Goal: Task Accomplishment & Management: Use online tool/utility

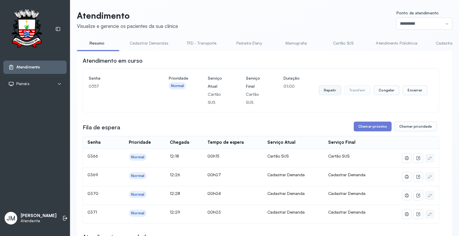
click at [328, 90] on button "Repetir" at bounding box center [330, 90] width 22 height 10
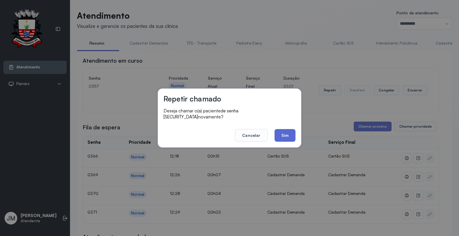
click at [285, 134] on button "Sim" at bounding box center [285, 135] width 21 height 13
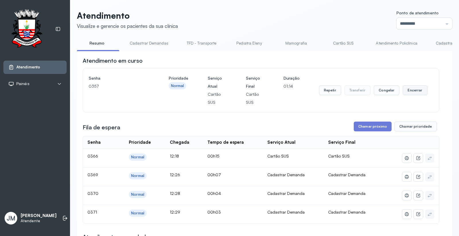
click at [412, 90] on button "Encerrar" at bounding box center [415, 90] width 24 height 10
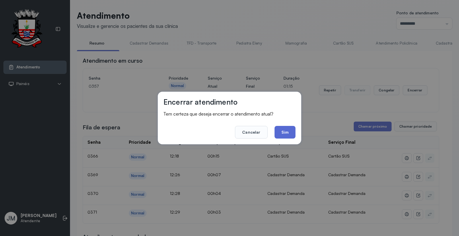
click at [287, 136] on button "Sim" at bounding box center [285, 132] width 21 height 13
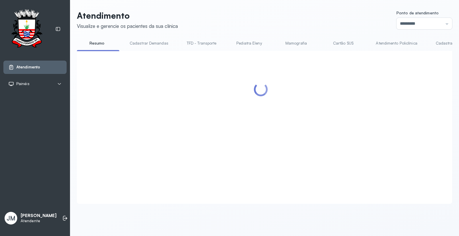
click at [366, 130] on div at bounding box center [261, 120] width 357 height 127
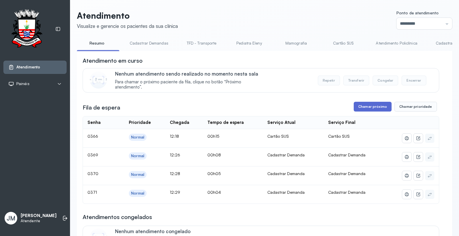
click at [367, 108] on button "Chamar próximo" at bounding box center [373, 107] width 38 height 10
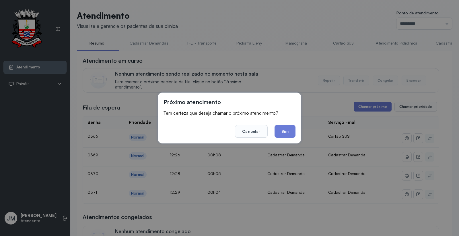
drag, startPoint x: 283, startPoint y: 134, endPoint x: 287, endPoint y: 131, distance: 5.1
click at [283, 134] on button "Sim" at bounding box center [285, 131] width 21 height 13
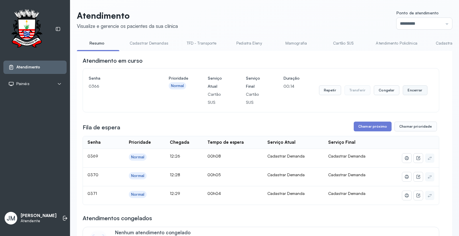
click at [412, 89] on button "Encerrar" at bounding box center [415, 90] width 24 height 10
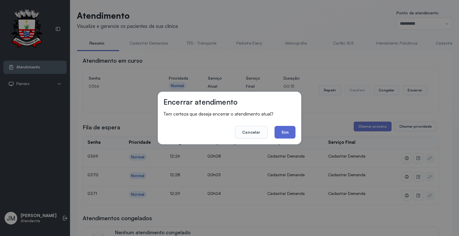
click at [282, 135] on button "Sim" at bounding box center [285, 132] width 21 height 13
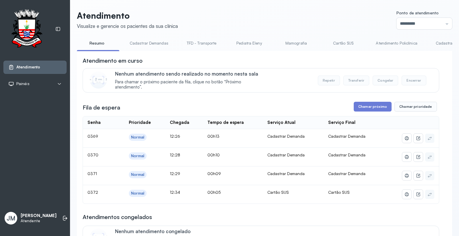
click at [345, 40] on link "Cartão SUS" at bounding box center [343, 42] width 40 height 9
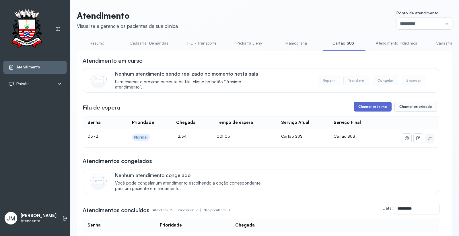
click at [365, 106] on button "Chamar próximo" at bounding box center [373, 107] width 38 height 10
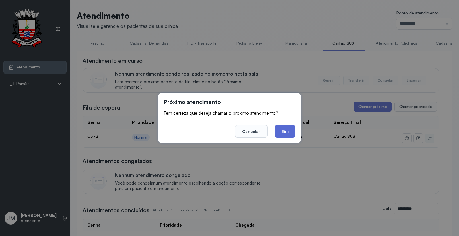
click at [291, 131] on button "Sim" at bounding box center [285, 131] width 21 height 13
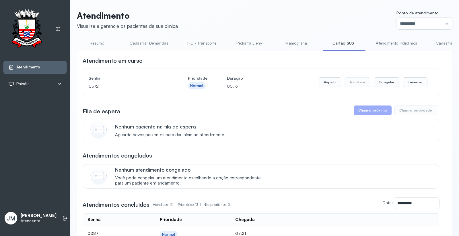
click at [96, 43] on link "Resumo" at bounding box center [97, 42] width 40 height 9
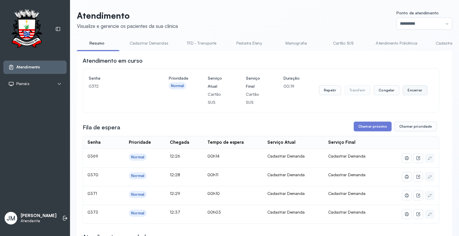
click at [417, 91] on button "Encerrar" at bounding box center [415, 90] width 24 height 10
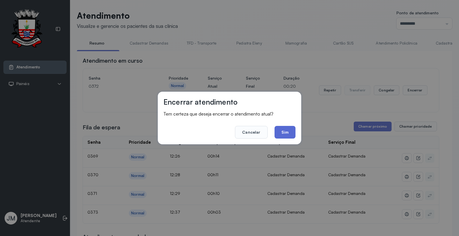
click at [282, 131] on button "Sim" at bounding box center [285, 132] width 21 height 13
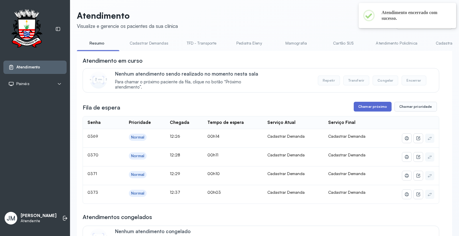
click at [367, 105] on button "Chamar próximo" at bounding box center [373, 107] width 38 height 10
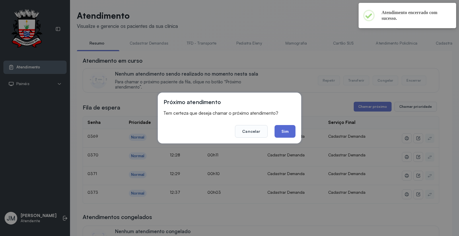
click at [286, 127] on button "Sim" at bounding box center [285, 131] width 21 height 13
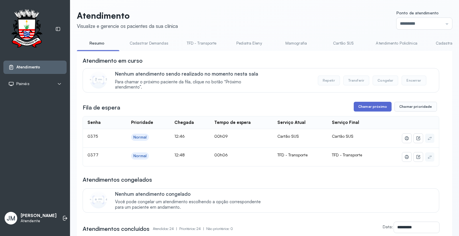
click at [366, 105] on button "Chamar próximo" at bounding box center [373, 107] width 38 height 10
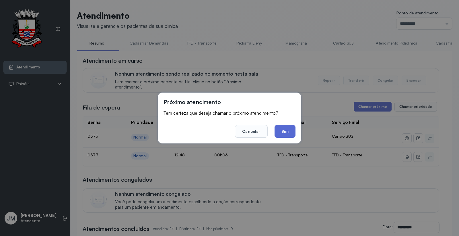
click at [286, 131] on button "Sim" at bounding box center [285, 131] width 21 height 13
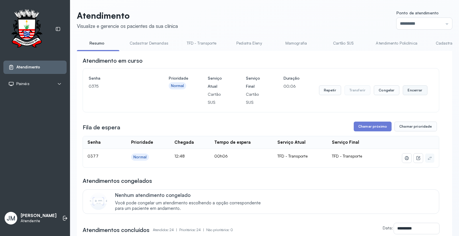
click at [417, 88] on button "Encerrar" at bounding box center [415, 90] width 24 height 10
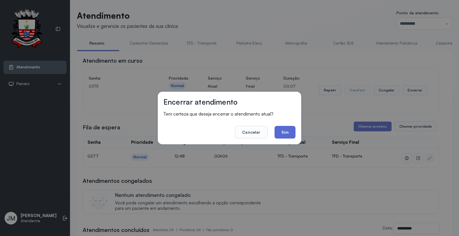
click at [289, 133] on button "Sim" at bounding box center [285, 132] width 21 height 13
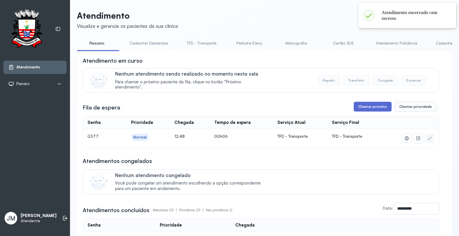
click at [368, 109] on button "Chamar próximo" at bounding box center [373, 107] width 38 height 10
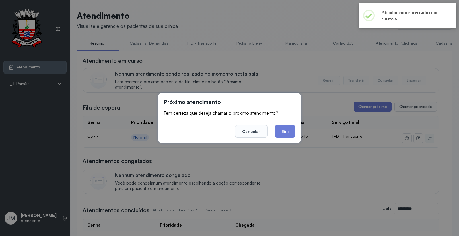
drag, startPoint x: 287, startPoint y: 130, endPoint x: 289, endPoint y: 127, distance: 3.9
click at [287, 130] on button "Sim" at bounding box center [285, 131] width 21 height 13
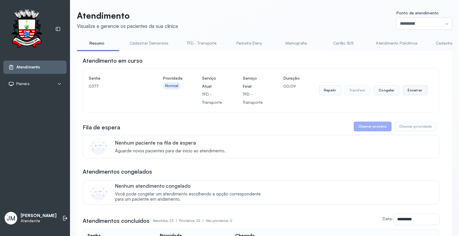
click at [414, 89] on button "Encerrar" at bounding box center [415, 90] width 24 height 10
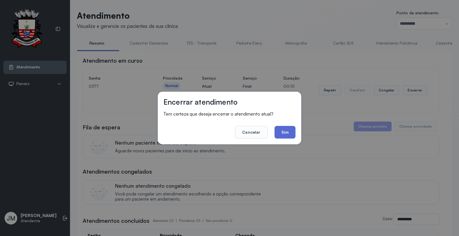
click at [289, 132] on button "Sim" at bounding box center [285, 132] width 21 height 13
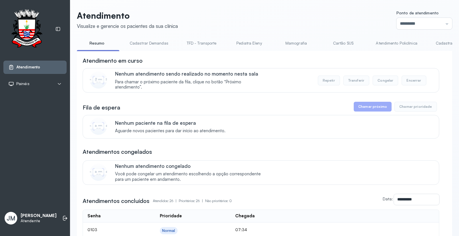
click at [339, 43] on link "Cartão SUS" at bounding box center [343, 42] width 40 height 9
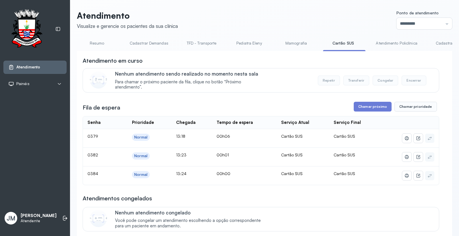
click at [372, 105] on button "Chamar próximo" at bounding box center [373, 107] width 38 height 10
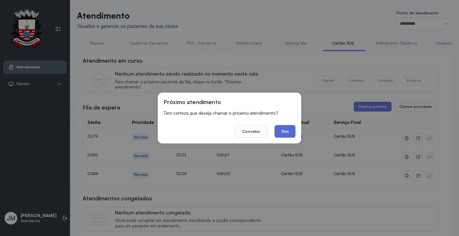
click at [291, 133] on button "Sim" at bounding box center [285, 131] width 21 height 13
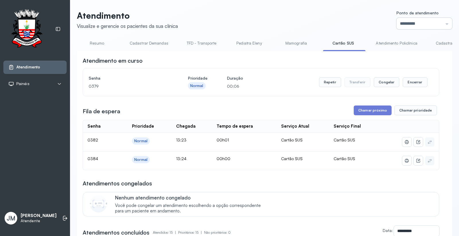
click at [436, 21] on input "*********" at bounding box center [425, 23] width 56 height 11
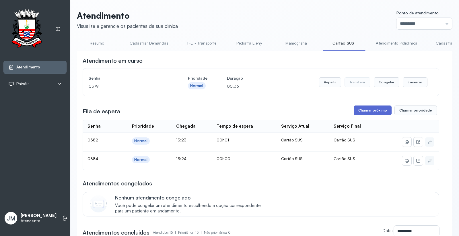
click at [372, 110] on button "Chamar próximo" at bounding box center [373, 110] width 38 height 10
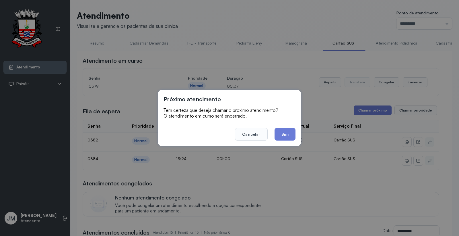
drag, startPoint x: 281, startPoint y: 135, endPoint x: 283, endPoint y: 132, distance: 4.0
click at [282, 134] on button "Sim" at bounding box center [285, 134] width 21 height 13
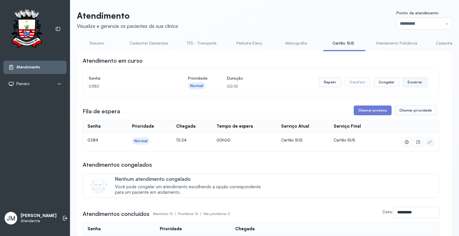
click at [409, 84] on button "Encerrar" at bounding box center [415, 82] width 24 height 10
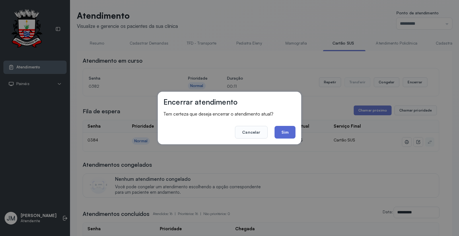
click at [285, 130] on button "Sim" at bounding box center [285, 132] width 21 height 13
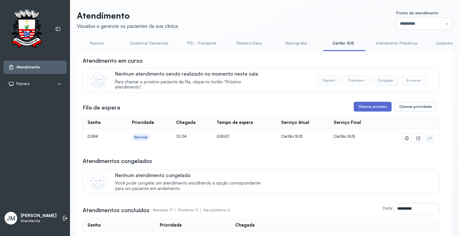
click at [375, 108] on button "Chamar próximo" at bounding box center [373, 107] width 38 height 10
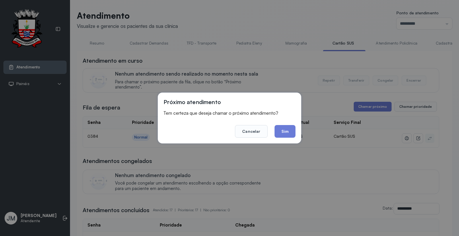
click at [273, 124] on footer "Cancelar Sim" at bounding box center [230, 127] width 132 height 21
drag, startPoint x: 283, startPoint y: 129, endPoint x: 295, endPoint y: 122, distance: 13.5
click at [283, 129] on button "Sim" at bounding box center [285, 131] width 21 height 13
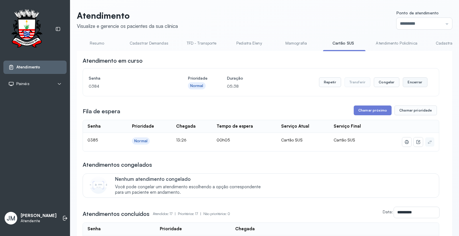
click at [408, 79] on button "Encerrar" at bounding box center [415, 82] width 24 height 10
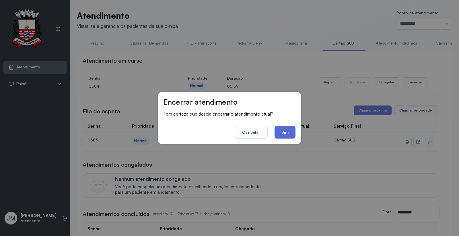
click at [285, 132] on button "Sim" at bounding box center [285, 132] width 21 height 13
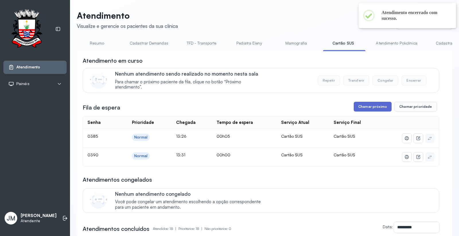
click at [371, 109] on button "Chamar próximo" at bounding box center [373, 107] width 38 height 10
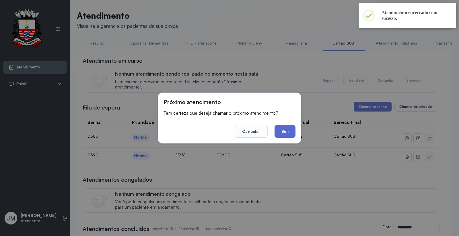
click at [288, 131] on button "Sim" at bounding box center [285, 131] width 21 height 13
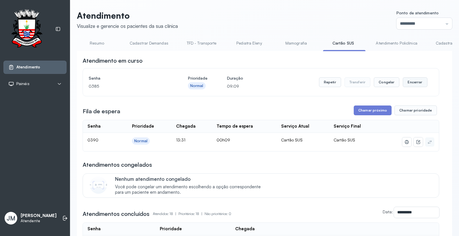
click at [409, 82] on button "Encerrar" at bounding box center [415, 82] width 24 height 10
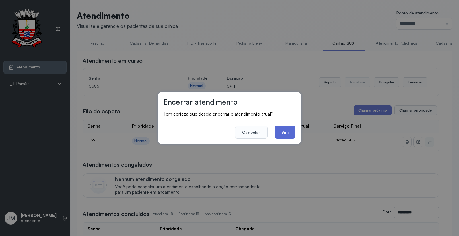
click at [291, 127] on button "Sim" at bounding box center [285, 132] width 21 height 13
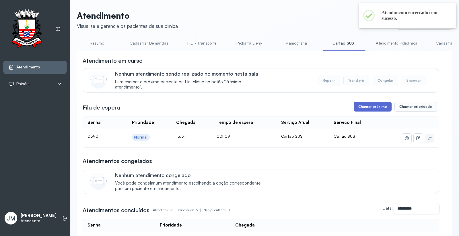
click at [371, 106] on button "Chamar próximo" at bounding box center [373, 107] width 38 height 10
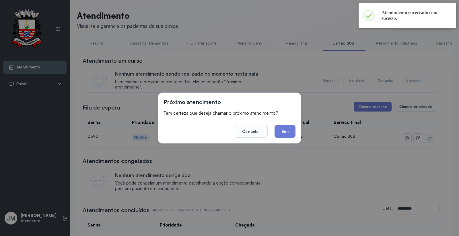
drag, startPoint x: 285, startPoint y: 130, endPoint x: 283, endPoint y: 132, distance: 3.2
click at [286, 131] on button "Sim" at bounding box center [285, 131] width 21 height 13
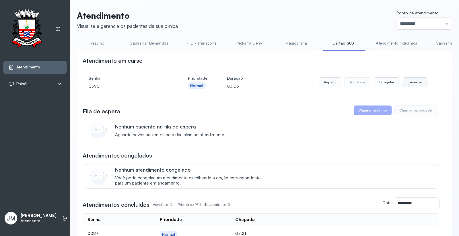
click at [415, 82] on button "Encerrar" at bounding box center [415, 82] width 24 height 10
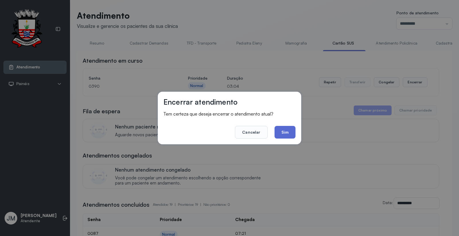
click at [285, 132] on button "Sim" at bounding box center [285, 132] width 21 height 13
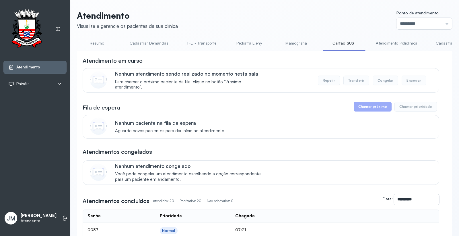
click at [96, 42] on link "Resumo" at bounding box center [97, 42] width 40 height 9
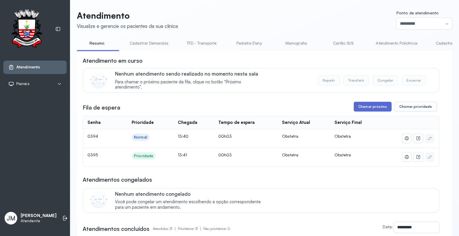
click at [378, 105] on button "Chamar próximo" at bounding box center [373, 107] width 38 height 10
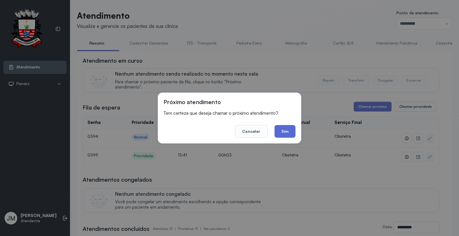
click at [286, 127] on button "Sim" at bounding box center [285, 131] width 21 height 13
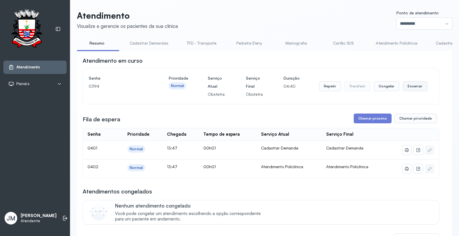
click at [409, 82] on button "Encerrar" at bounding box center [415, 86] width 24 height 10
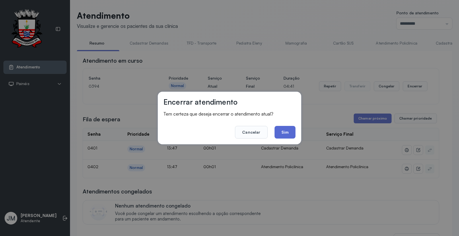
click at [283, 129] on button "Sim" at bounding box center [285, 132] width 21 height 13
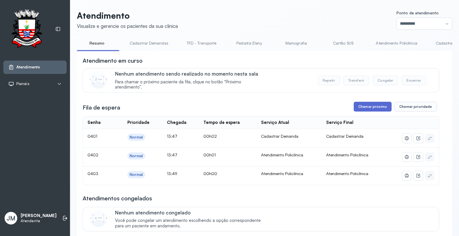
click at [374, 105] on button "Chamar próximo" at bounding box center [373, 107] width 38 height 10
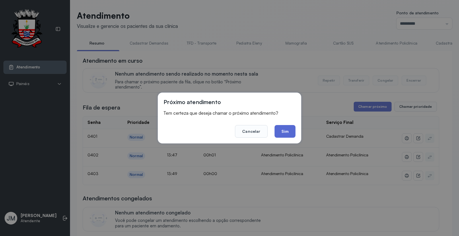
click at [283, 133] on button "Sim" at bounding box center [285, 131] width 21 height 13
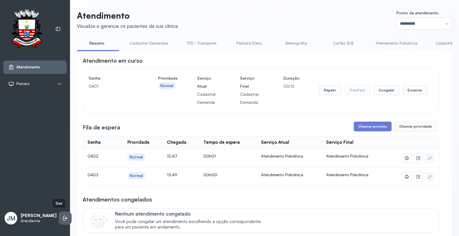
click at [63, 216] on icon at bounding box center [64, 218] width 3 height 5
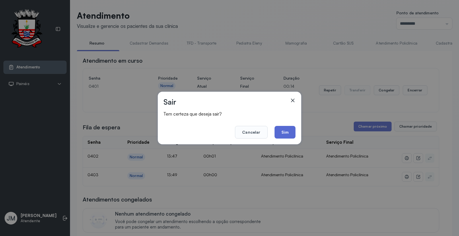
click at [289, 130] on button "Sim" at bounding box center [285, 132] width 21 height 13
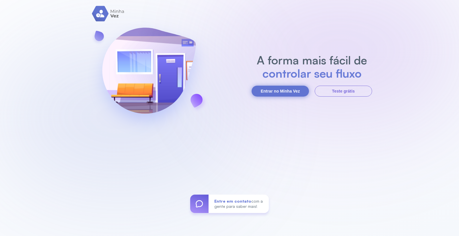
click at [273, 90] on button "Entrar no Minha Vez" at bounding box center [280, 91] width 57 height 11
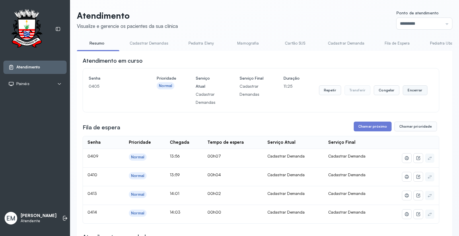
click at [413, 93] on button "Encerrar" at bounding box center [415, 90] width 24 height 10
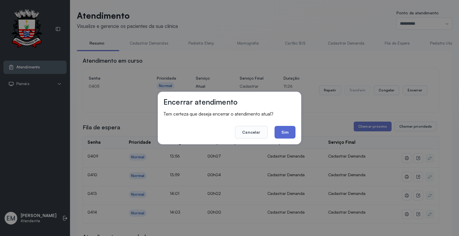
drag, startPoint x: 291, startPoint y: 129, endPoint x: 384, endPoint y: 64, distance: 113.5
click at [291, 128] on button "Sim" at bounding box center [285, 132] width 21 height 13
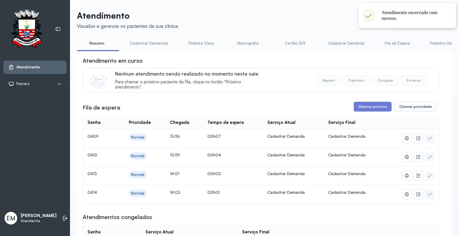
click at [413, 28] on input "*********" at bounding box center [425, 23] width 56 height 11
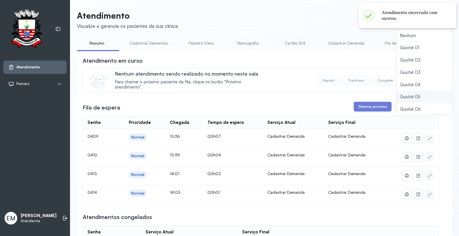
scroll to position [25, 0]
type input "*********"
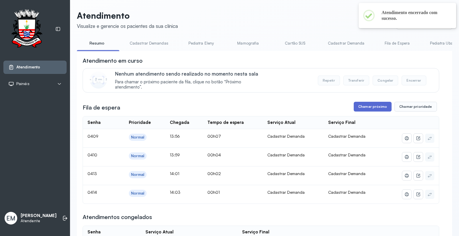
click at [367, 108] on button "Chamar próximo" at bounding box center [373, 107] width 38 height 10
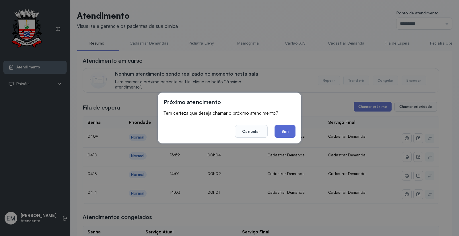
click at [289, 128] on button "Sim" at bounding box center [285, 131] width 21 height 13
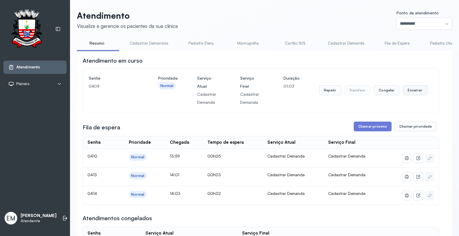
click at [413, 93] on button "Encerrar" at bounding box center [415, 90] width 24 height 10
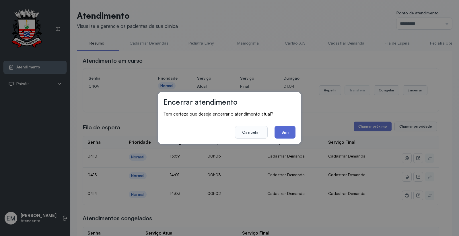
click at [283, 132] on button "Sim" at bounding box center [285, 132] width 21 height 13
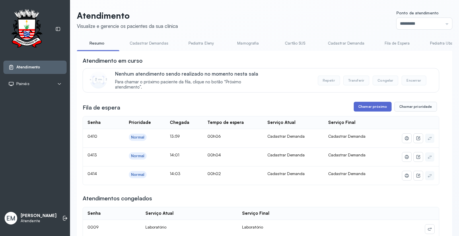
click at [371, 110] on button "Chamar próximo" at bounding box center [373, 107] width 38 height 10
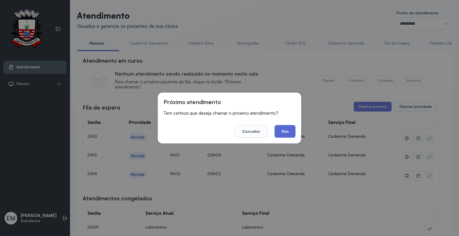
click at [291, 132] on button "Sim" at bounding box center [285, 131] width 21 height 13
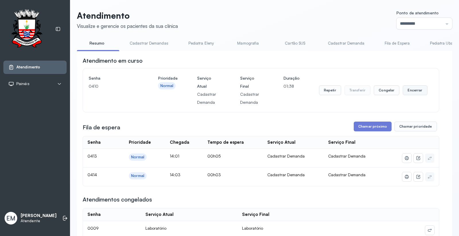
click at [407, 90] on button "Encerrar" at bounding box center [415, 90] width 24 height 10
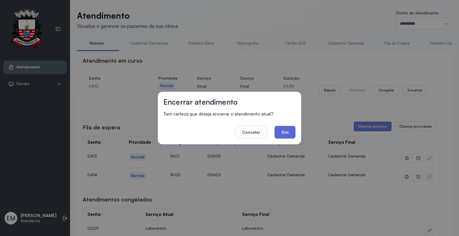
click at [289, 134] on button "Sim" at bounding box center [285, 132] width 21 height 13
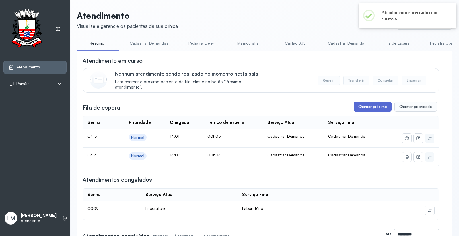
click at [366, 111] on button "Chamar próximo" at bounding box center [373, 107] width 38 height 10
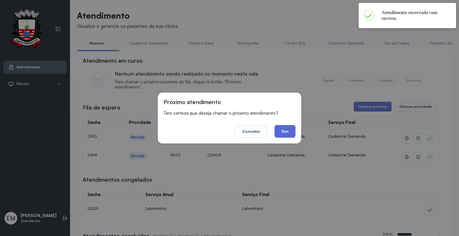
click at [291, 132] on button "Sim" at bounding box center [285, 131] width 21 height 13
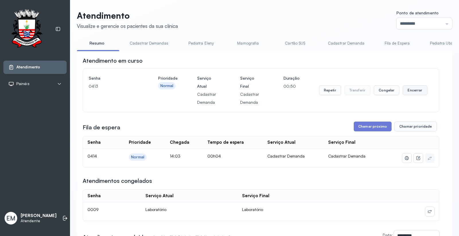
click at [409, 92] on button "Encerrar" at bounding box center [415, 90] width 24 height 10
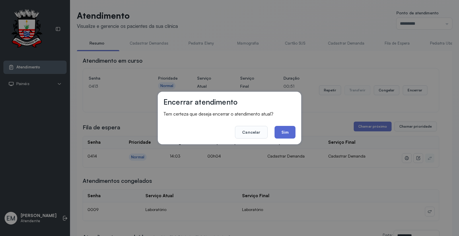
click at [289, 135] on button "Sim" at bounding box center [285, 132] width 21 height 13
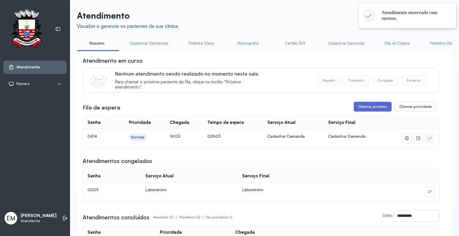
click at [373, 105] on button "Chamar próximo" at bounding box center [373, 107] width 38 height 10
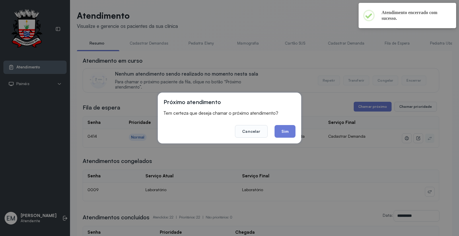
click at [289, 124] on footer "Cancelar Sim" at bounding box center [230, 127] width 132 height 21
click at [285, 133] on button "Sim" at bounding box center [285, 131] width 21 height 13
